Goal: Communication & Community: Answer question/provide support

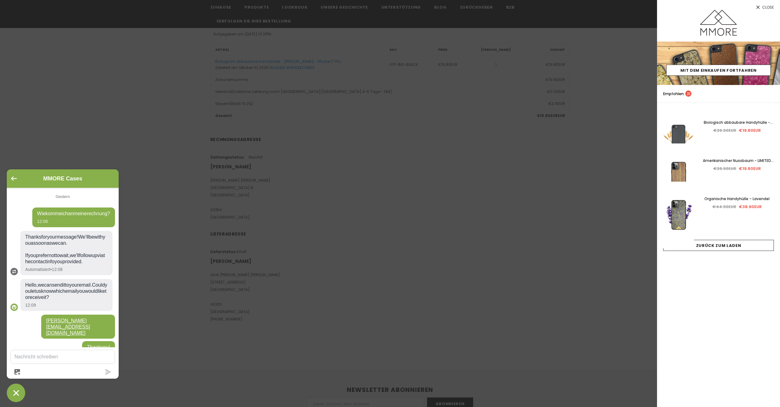
scroll to position [247, 0]
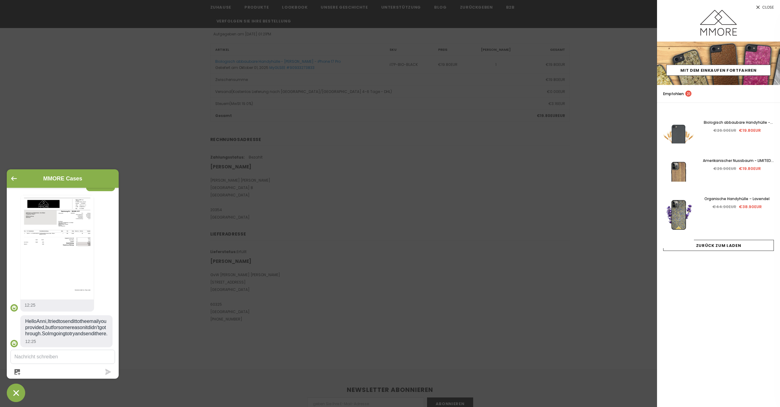
click at [18, 392] on icon "Chat-Fenster" at bounding box center [16, 393] width 10 height 10
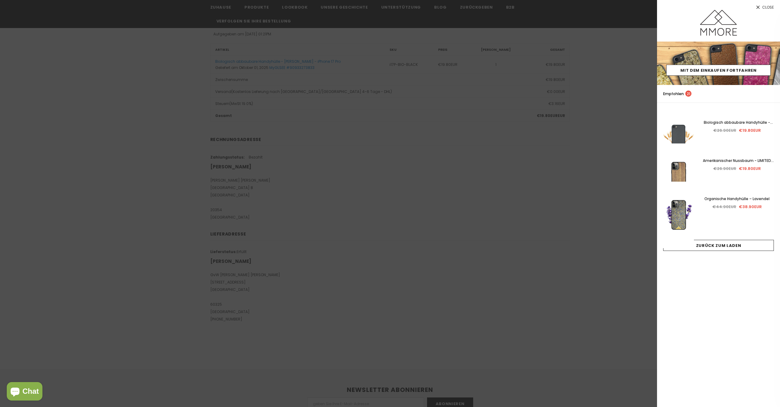
click at [310, 292] on div at bounding box center [390, 203] width 780 height 407
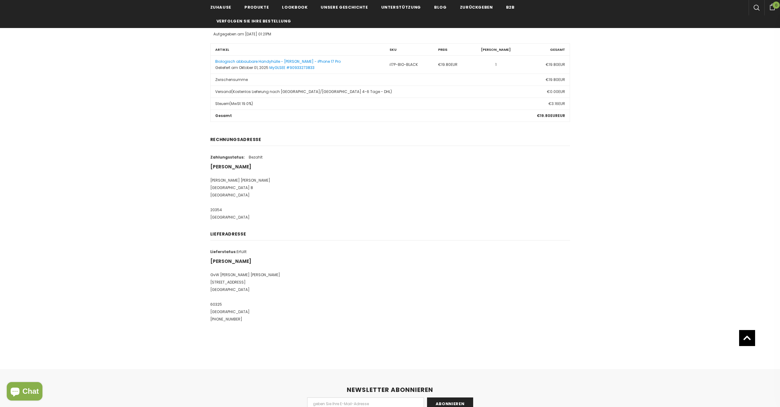
drag, startPoint x: 237, startPoint y: 273, endPoint x: 255, endPoint y: 276, distance: 18.5
click at [255, 276] on p "GvW Graf von Westphalen Ulmenstraße 23-25 Frankfurt am Main 60325 Deutschland +…" at bounding box center [390, 297] width 360 height 52
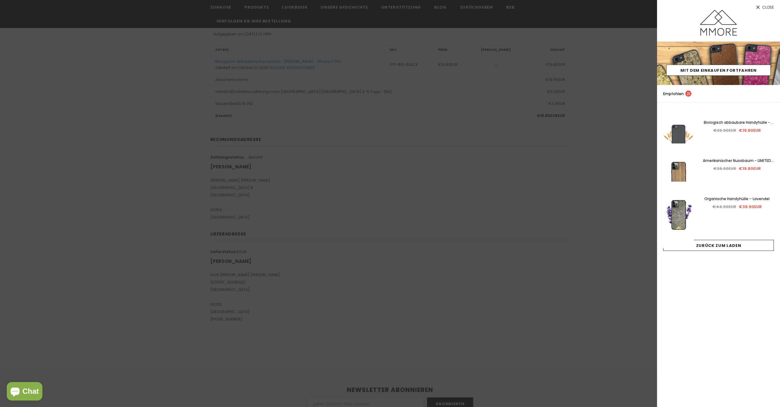
click at [585, 177] on div at bounding box center [390, 203] width 780 height 407
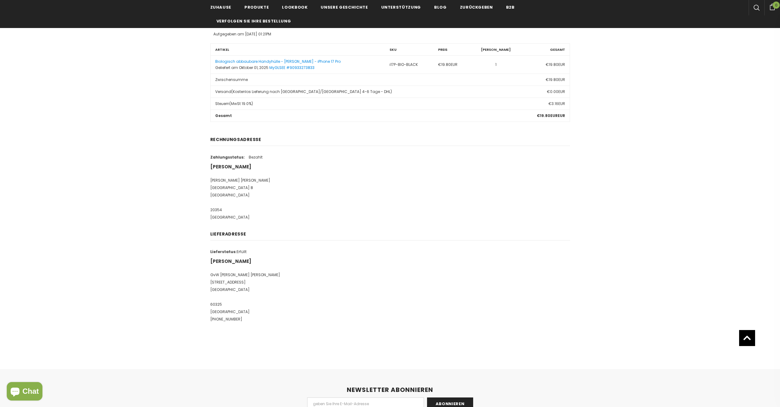
click at [280, 212] on p "Graf von Westphalen Potsdamer Platz 8 Hamburg 20354 Deutschland" at bounding box center [390, 199] width 360 height 44
click at [19, 391] on icon "Chat-Fenster" at bounding box center [15, 391] width 9 height 9
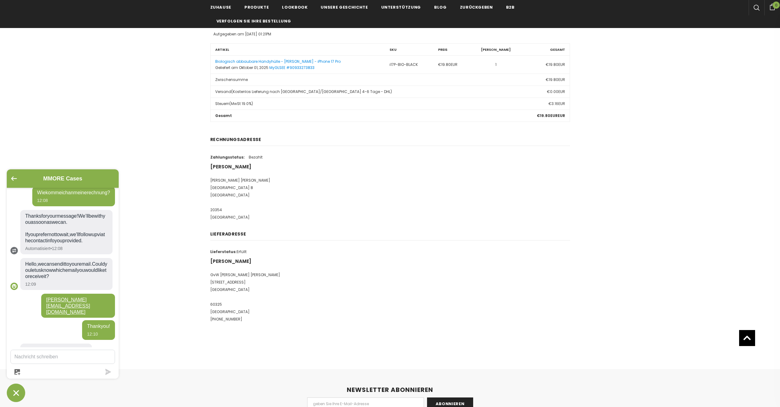
scroll to position [31, 0]
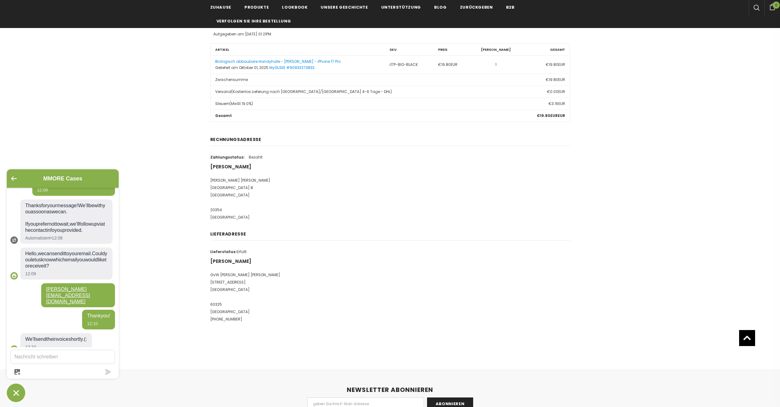
click at [86, 357] on textarea "Sende uns eine Nachricht" at bounding box center [63, 357] width 104 height 14
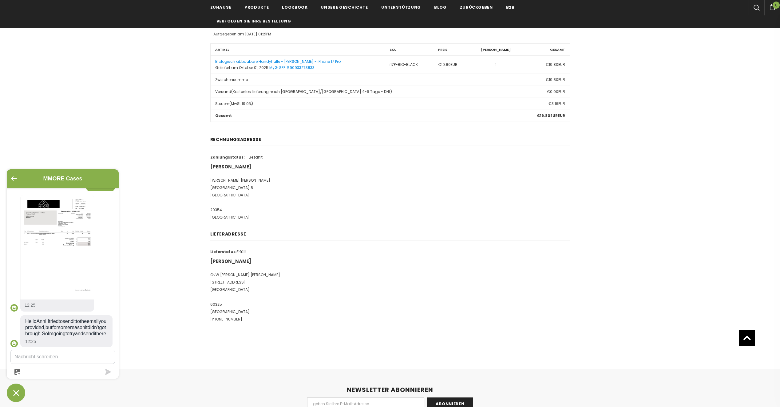
scroll to position [247, 0]
drag, startPoint x: 25, startPoint y: 309, endPoint x: 75, endPoint y: 335, distance: 56.4
click at [75, 335] on span "Hello Anni, I tried to send it to the email you provided, but for some reason i…" at bounding box center [66, 327] width 82 height 18
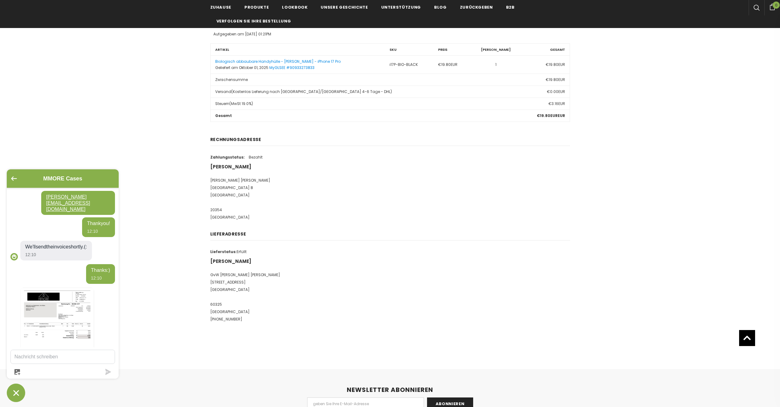
scroll to position [31, 0]
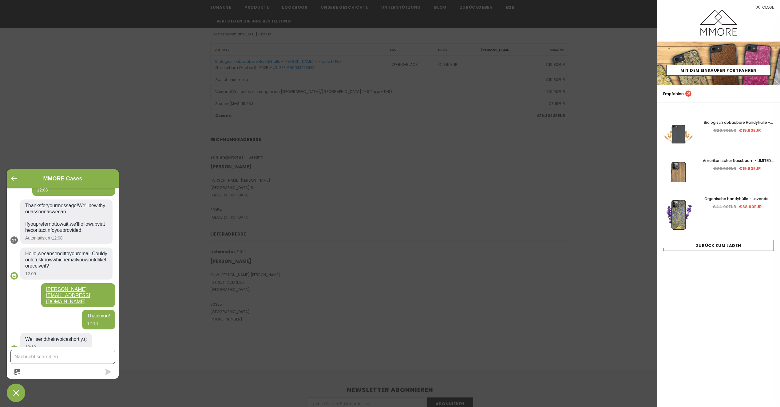
click at [79, 353] on textarea "Sende uns eine Nachricht" at bounding box center [63, 357] width 104 height 14
paste textarea "Hello [Name], thank you for your effort. Unfortunately, I still haven’t receive…"
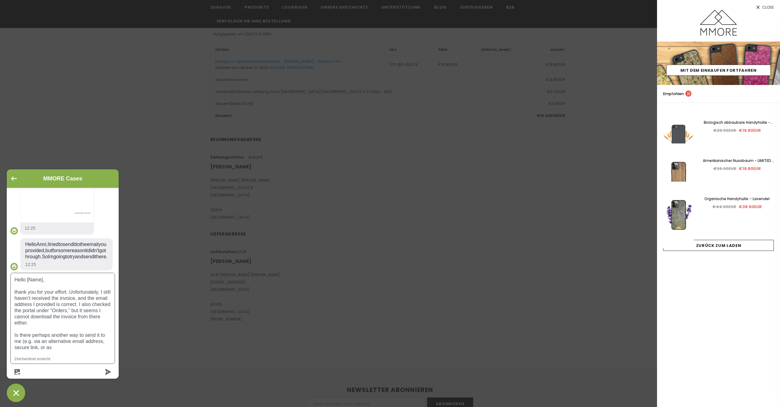
scroll to position [0, 0]
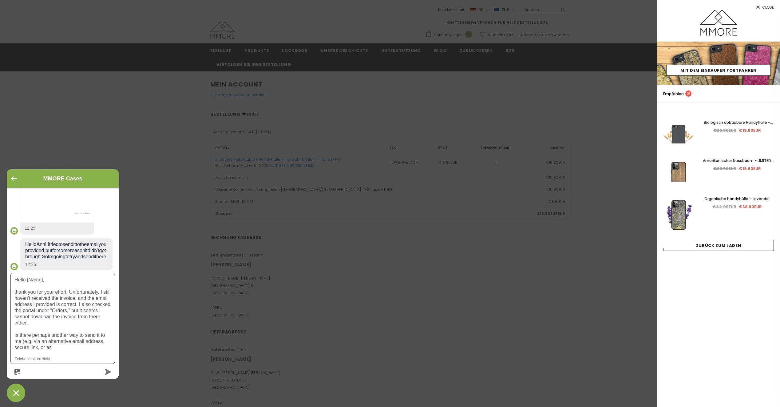
drag, startPoint x: 42, startPoint y: 278, endPoint x: 28, endPoint y: 281, distance: 13.8
click at [28, 281] on textarea "Hello [Name], thank you for your effort. Unfortunately, I still haven’t receive…" at bounding box center [63, 313] width 104 height 81
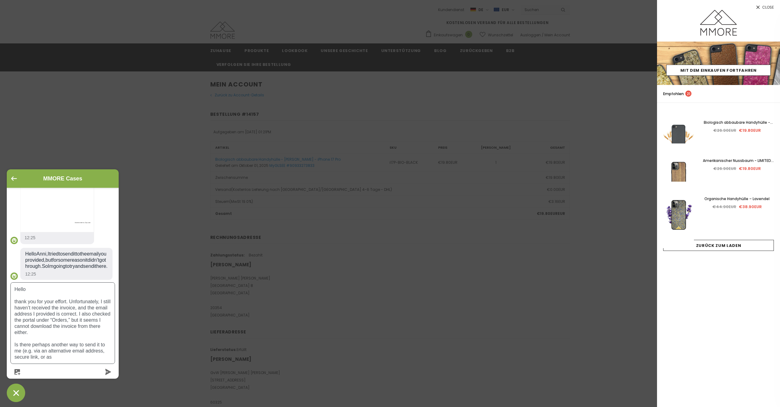
type textarea "Hello, thank you for your effort. Unfortunately, I still haven’t received the i…"
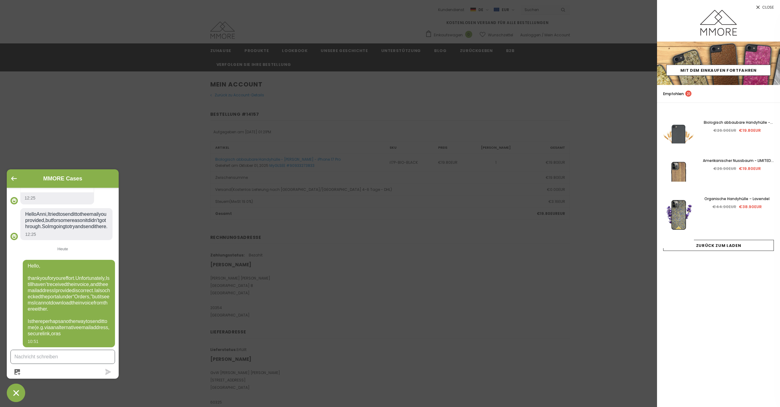
scroll to position [370, 0]
paste textarea "or as a PDF attachment directly in this message)? Thank you very much for your …"
type textarea "or as a PDF attachment directly in this message)? Thank you very much for your …"
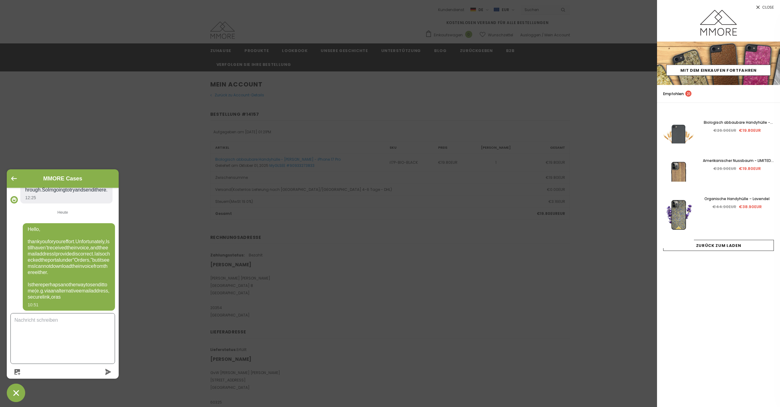
scroll to position [428, 0]
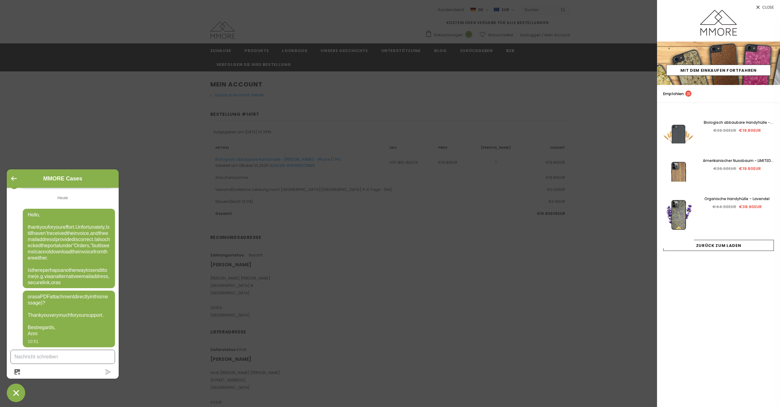
drag, startPoint x: 40, startPoint y: 356, endPoint x: 33, endPoint y: 371, distance: 17.2
click at [38, 362] on textarea "Sende uns eine Nachricht" at bounding box center [63, 357] width 104 height 14
click at [28, 357] on textarea "Sende uns eine Nachricht" at bounding box center [63, 357] width 104 height 14
click at [23, 356] on textarea "Sende uns eine Nachricht" at bounding box center [63, 357] width 104 height 14
click at [44, 352] on textarea "Sende uns eine Nachricht" at bounding box center [63, 357] width 104 height 14
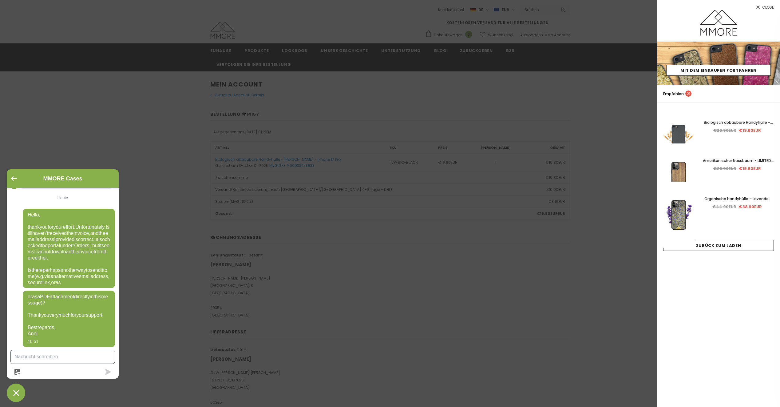
paste textarea "I just wanted to let you know that in the shipping confirmation from ShippingPr…"
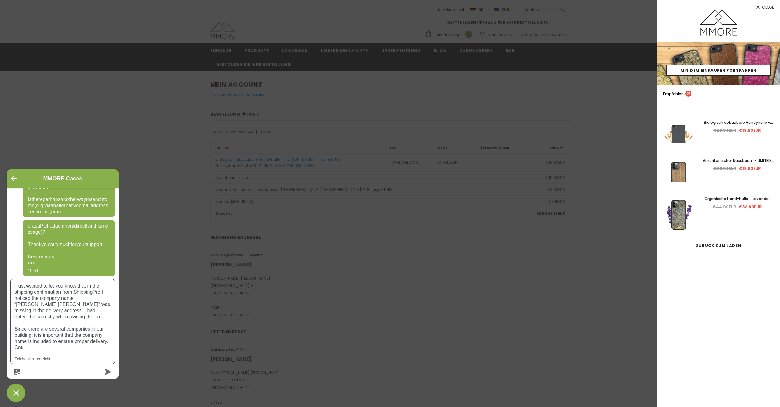
drag, startPoint x: 70, startPoint y: 320, endPoint x: 75, endPoint y: 353, distance: 33.5
click at [75, 353] on div "I just wanted to let you know that in the shipping confirmation from ShippingPr…" at bounding box center [62, 321] width 105 height 85
type textarea "I just wanted to let you know that in the shipping confirmation from ShippingPr…"
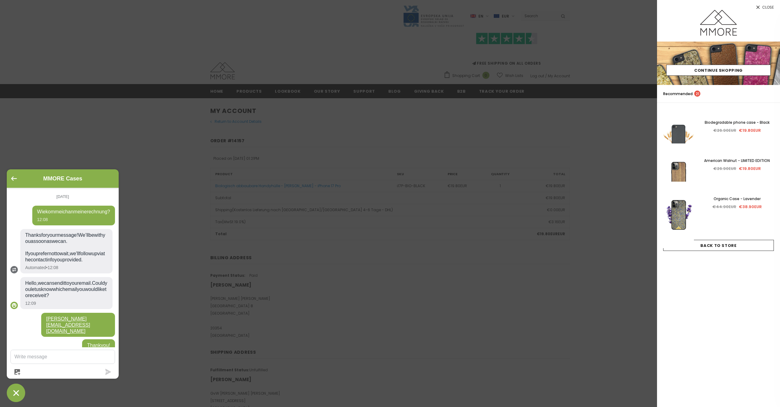
scroll to position [16, 0]
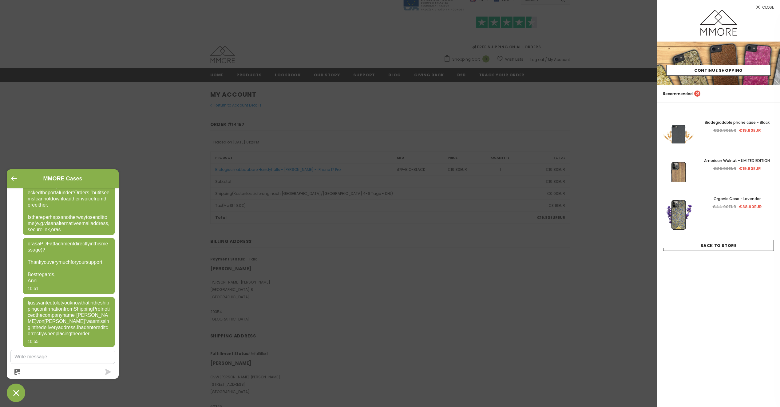
type textarea "Since there are several companies in our building, it is important that the com…"
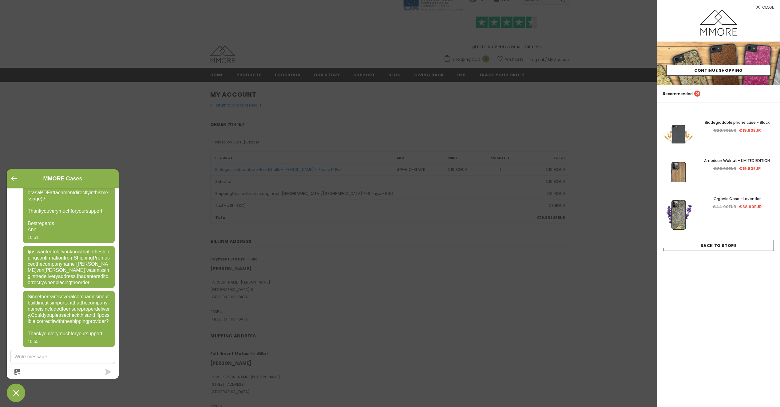
scroll to position [575, 0]
click at [15, 371] on icon "button" at bounding box center [17, 372] width 6 height 6
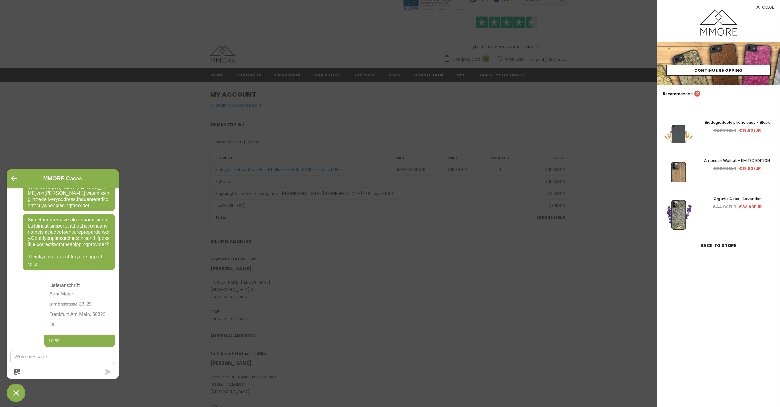
scroll to position [651, 0]
click at [281, 371] on div at bounding box center [390, 203] width 780 height 407
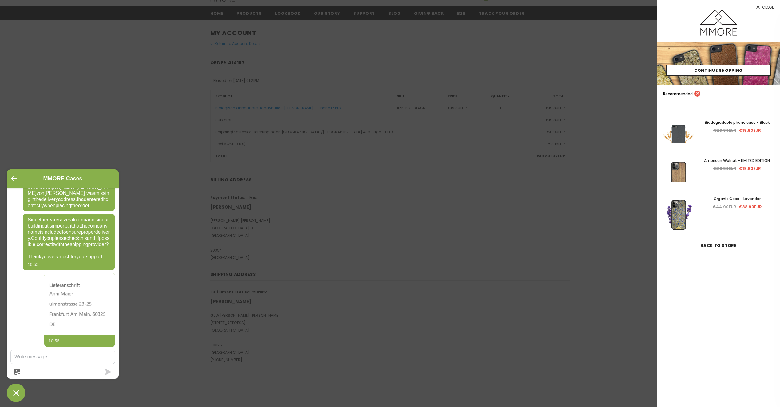
click at [760, 6] on icon at bounding box center [758, 7] width 5 height 5
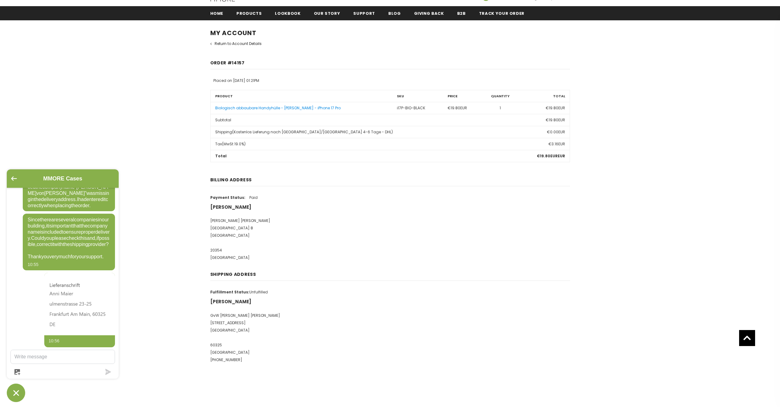
click at [252, 42] on link "Return to Account Details" at bounding box center [235, 43] width 51 height 5
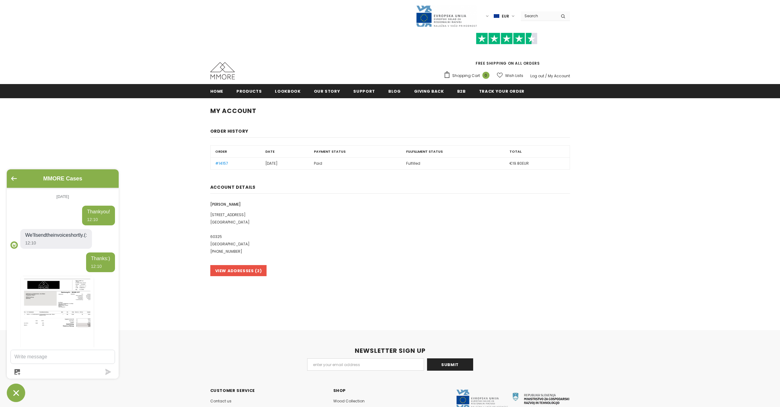
scroll to position [505, 0]
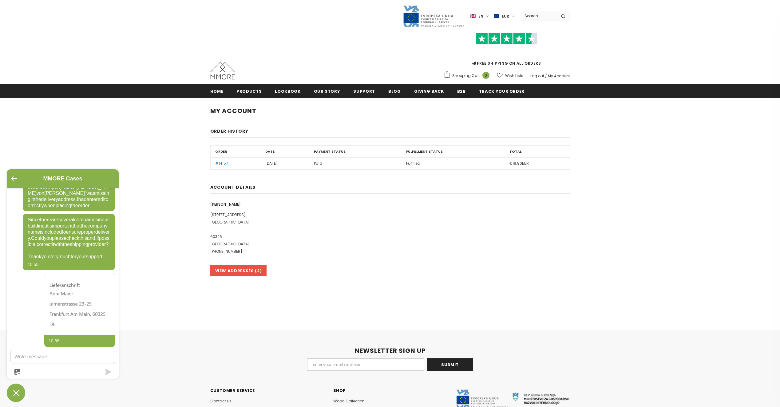
click at [513, 15] on label "EUR" at bounding box center [505, 15] width 22 height 9
click at [624, 176] on div "My Account Order History Order Date Payment Status Fulfillment Status Total #14…" at bounding box center [390, 195] width 780 height 177
click at [488, 18] on label "en" at bounding box center [481, 15] width 20 height 9
click at [470, 37] on img at bounding box center [466, 37] width 7 height 5
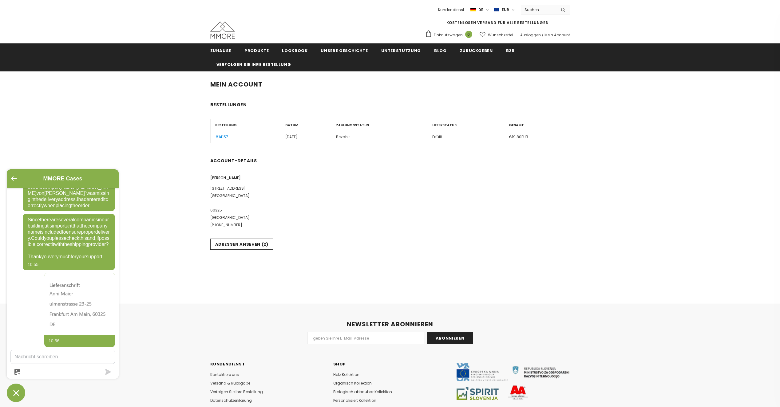
click at [229, 240] on link "Adressen ansehen (2)" at bounding box center [241, 243] width 63 height 11
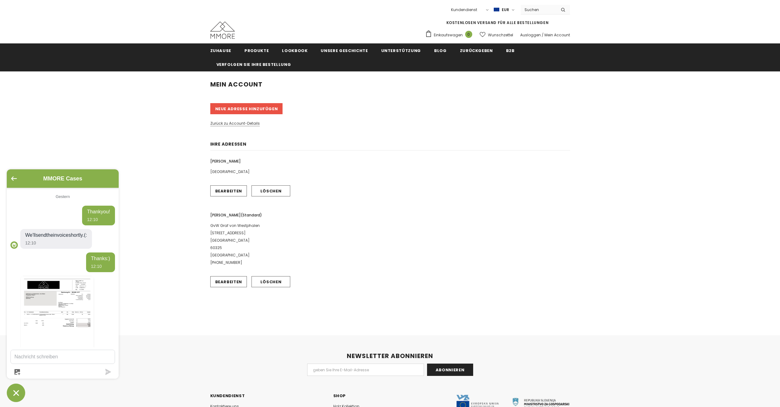
scroll to position [505, 0]
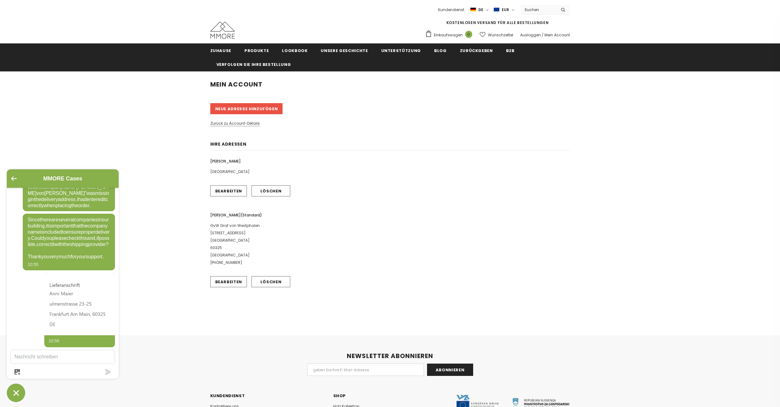
click at [239, 120] on div "Neue Adresse hinzufügen" at bounding box center [390, 111] width 360 height 17
click at [237, 123] on link "Zurück zu Account-Details" at bounding box center [235, 124] width 50 height 6
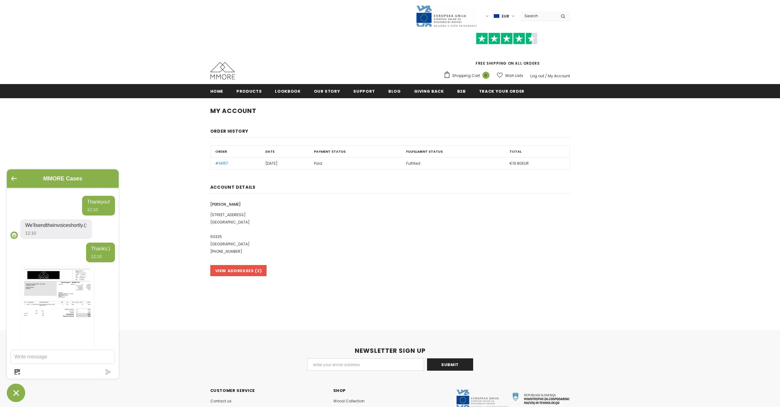
scroll to position [505, 0]
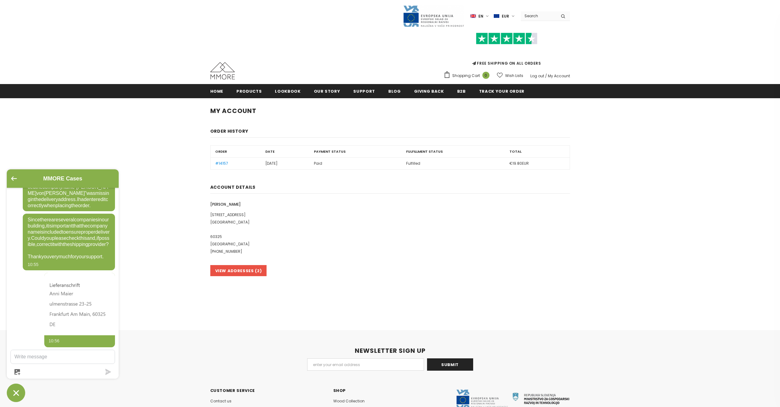
click at [647, 267] on div "My Account Order History Order Date Payment Status Fulfillment Status Total #14…" at bounding box center [390, 195] width 780 height 177
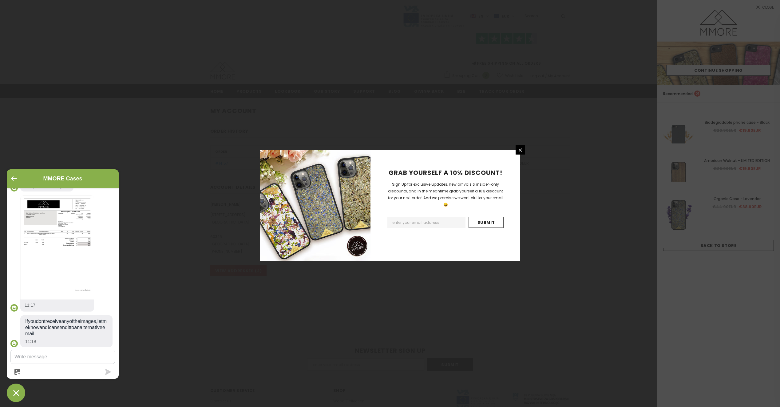
scroll to position [813, 0]
click at [84, 273] on img at bounding box center [57, 247] width 74 height 105
